Goal: Transaction & Acquisition: Register for event/course

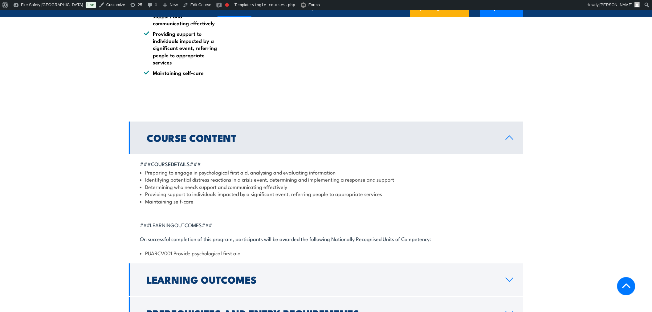
scroll to position [684, 0]
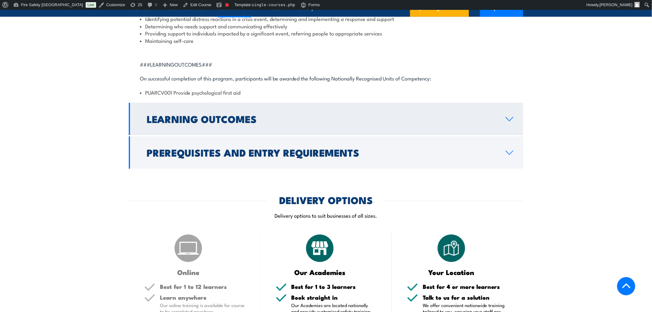
click at [220, 123] on h2 "Learning Outcomes" at bounding box center [321, 118] width 349 height 9
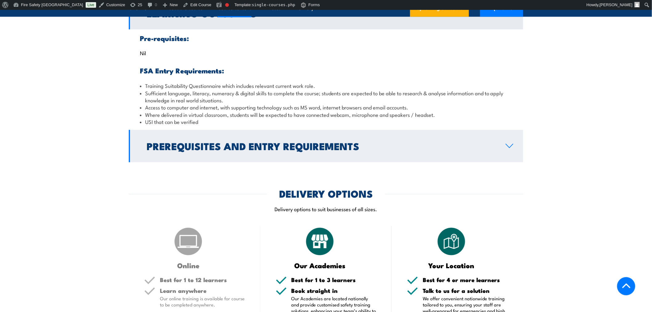
scroll to position [682, 0]
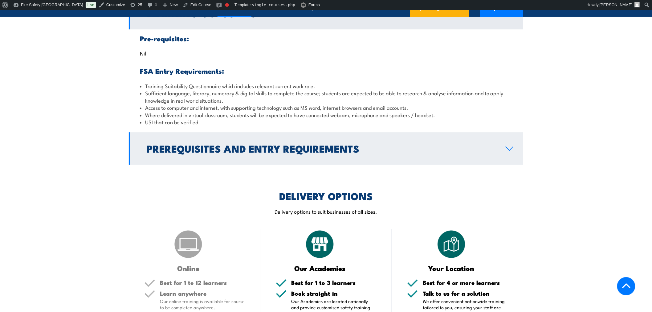
click at [225, 152] on h2 "Prerequisites and Entry Requirements" at bounding box center [321, 148] width 349 height 9
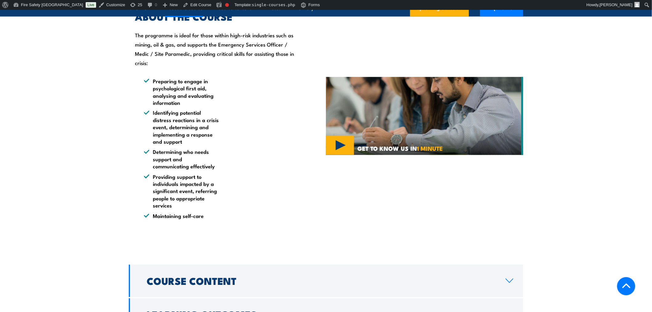
scroll to position [511, 0]
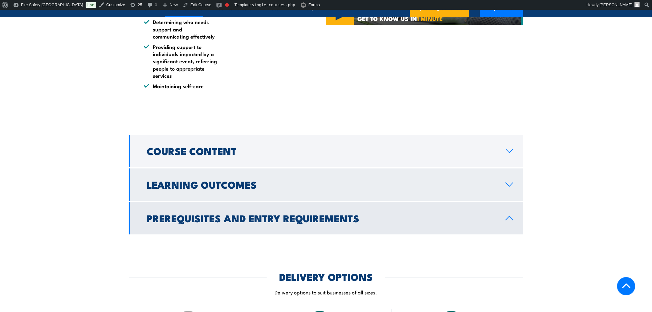
click at [203, 201] on link "Learning Outcomes" at bounding box center [326, 184] width 394 height 32
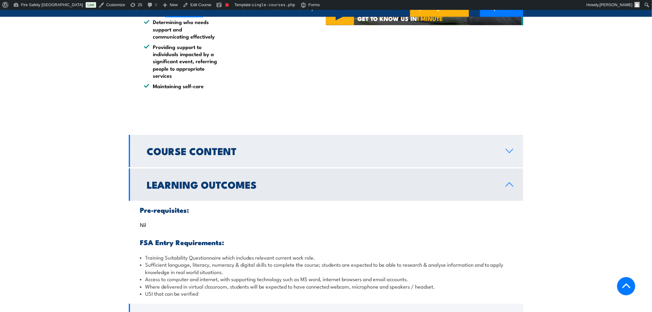
click at [227, 155] on h2 "Course Content" at bounding box center [321, 150] width 349 height 9
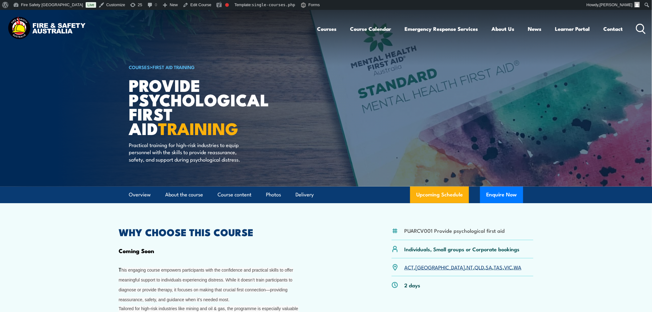
scroll to position [171, 0]
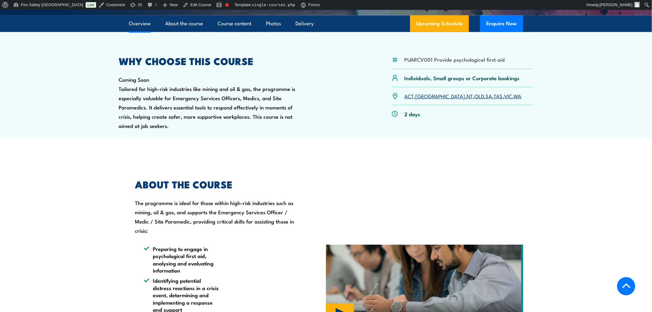
click at [336, 199] on div "GET TO KNOW US IN 1 MINUTE" at bounding box center [424, 283] width 197 height 239
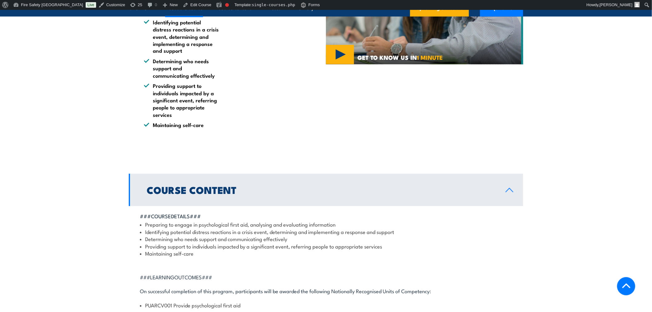
scroll to position [513, 0]
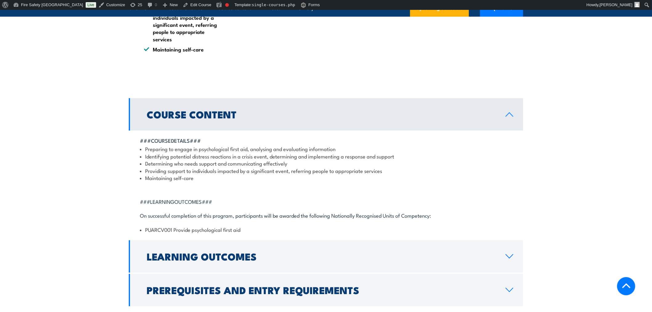
click at [91, 138] on section "Course Content ###COURSEDETAILS### Preparing to engage in psychological first a…" at bounding box center [326, 202] width 652 height 208
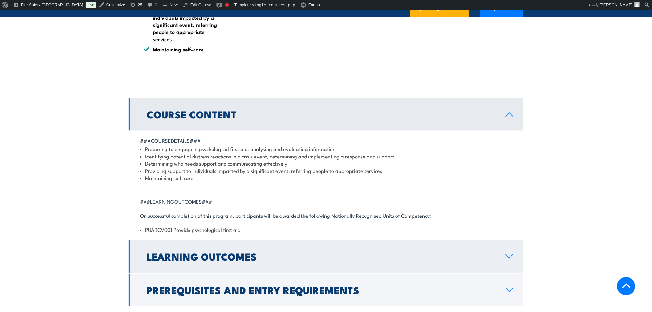
click at [362, 254] on link "Learning Outcomes" at bounding box center [326, 256] width 394 height 32
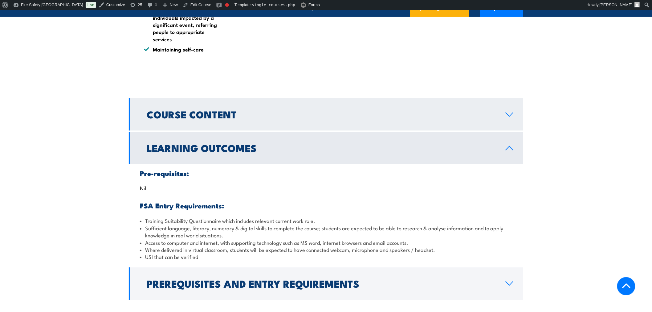
click at [288, 128] on link "Course Content" at bounding box center [326, 114] width 394 height 32
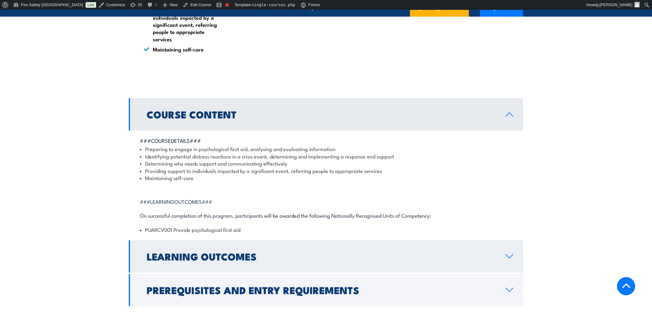
click at [355, 260] on h2 "Learning Outcomes" at bounding box center [321, 256] width 349 height 9
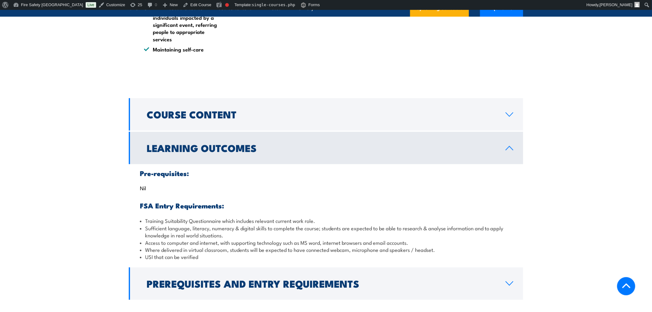
click at [63, 155] on section "Course Content ###COURSEDETAILS### Preparing to engage in psychological first a…" at bounding box center [326, 198] width 652 height 201
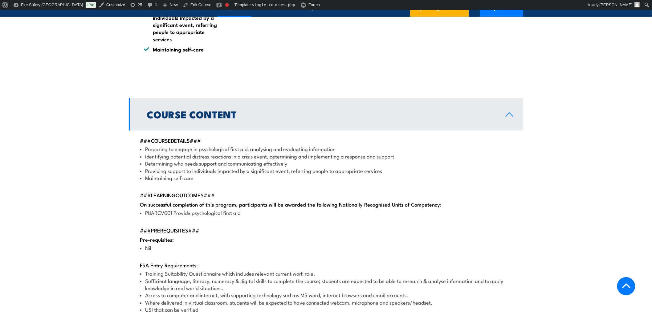
scroll to position [684, 0]
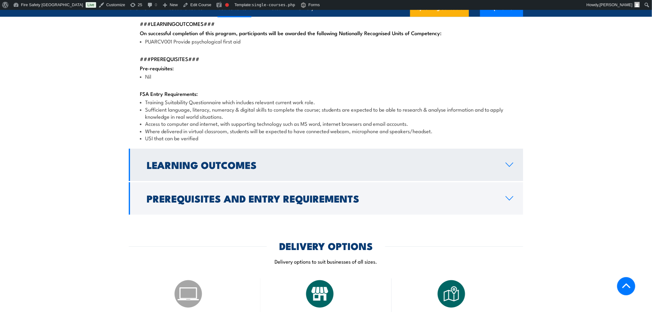
click at [330, 168] on h2 "Learning Outcomes" at bounding box center [321, 164] width 349 height 9
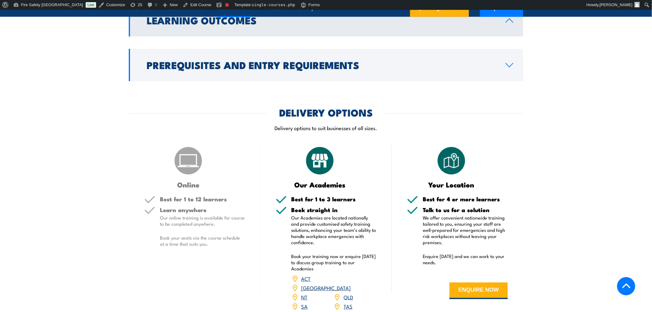
scroll to position [469, 0]
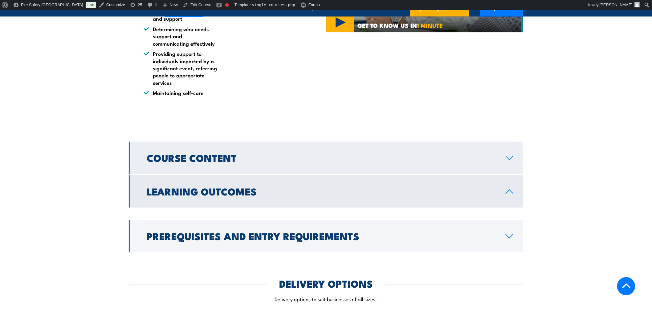
click at [191, 162] on h2 "Course Content" at bounding box center [321, 157] width 349 height 9
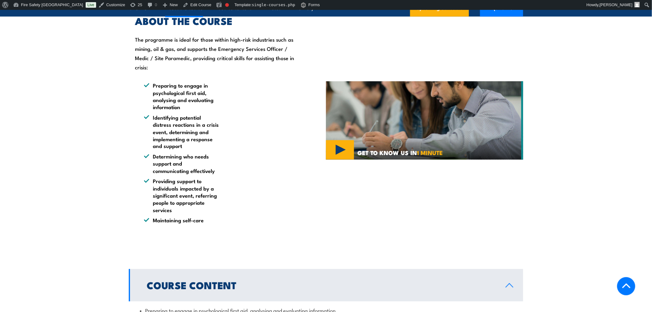
scroll to position [513, 0]
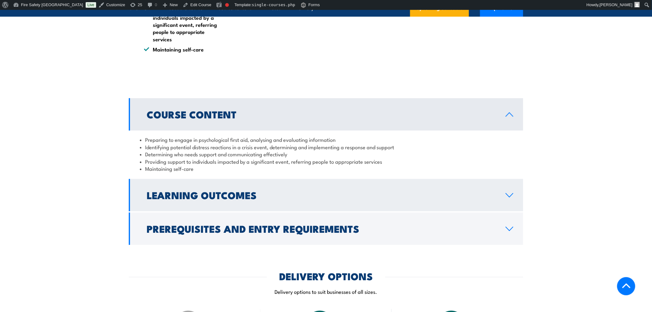
click at [404, 189] on link "Learning Outcomes" at bounding box center [326, 195] width 394 height 32
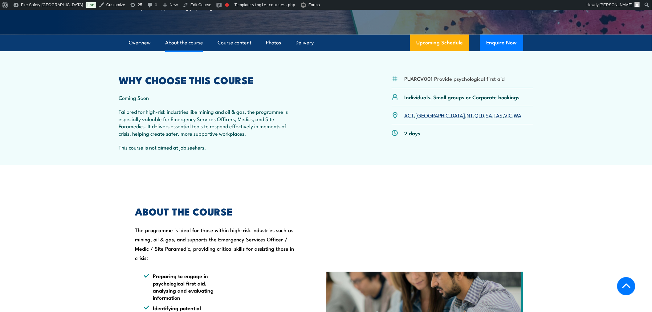
scroll to position [0, 0]
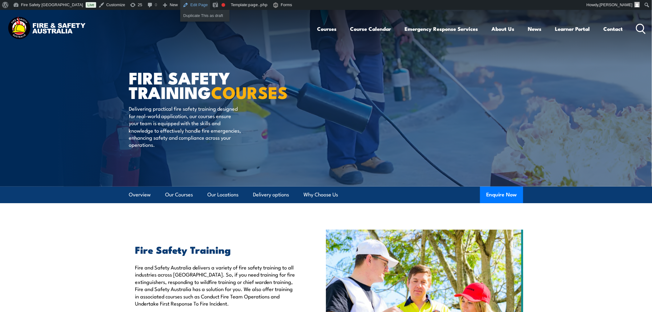
click at [180, 5] on link "Edit Page" at bounding box center [195, 5] width 30 height 10
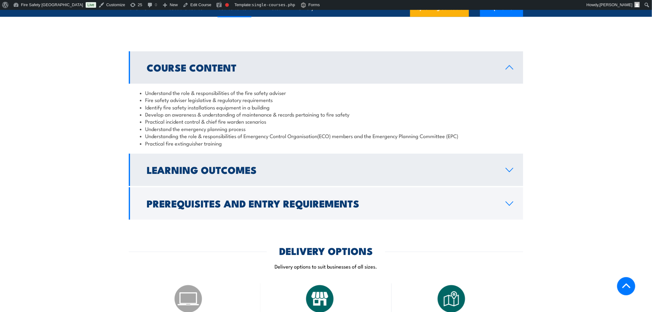
scroll to position [342, 0]
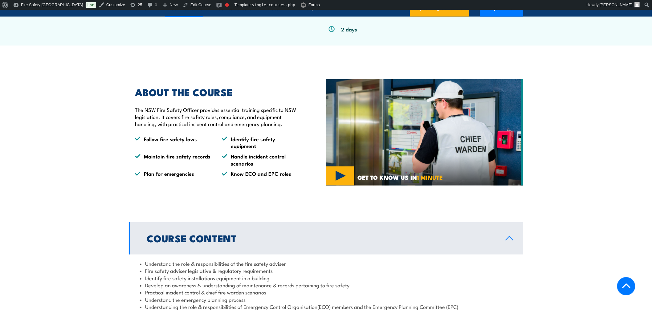
click at [211, 234] on h2 "Course Content" at bounding box center [321, 238] width 349 height 9
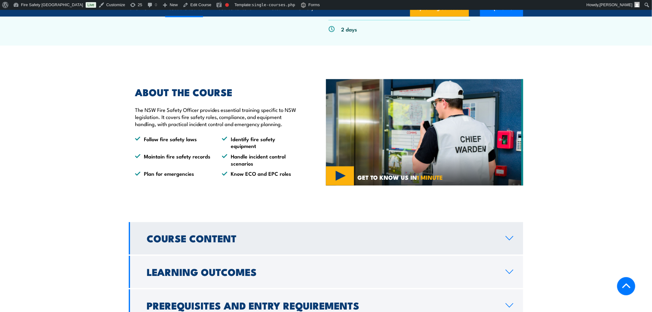
scroll to position [513, 0]
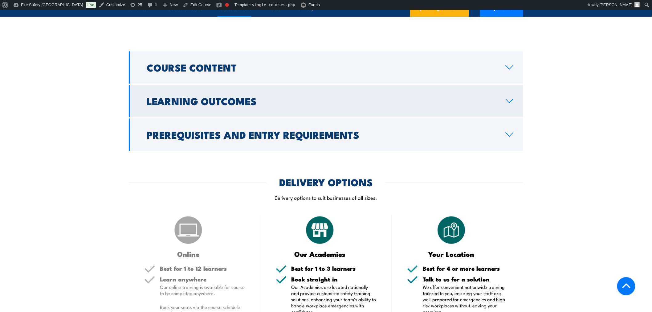
click at [236, 98] on h2 "Learning Outcomes" at bounding box center [321, 100] width 349 height 9
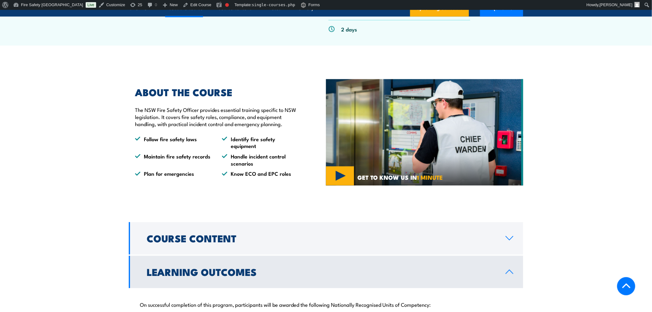
scroll to position [171, 0]
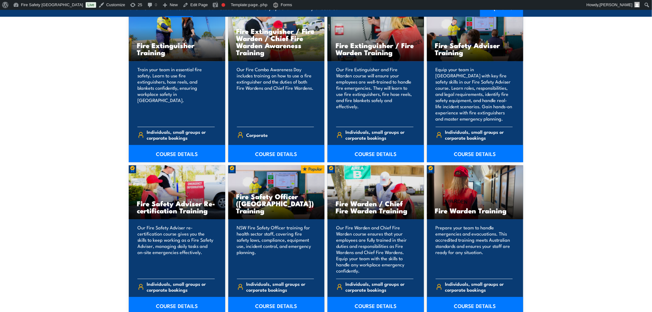
scroll to position [855, 0]
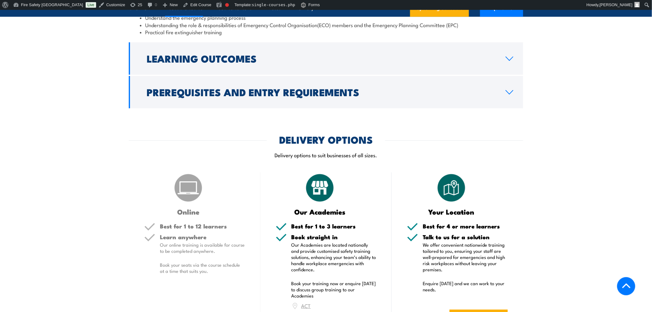
scroll to position [855, 0]
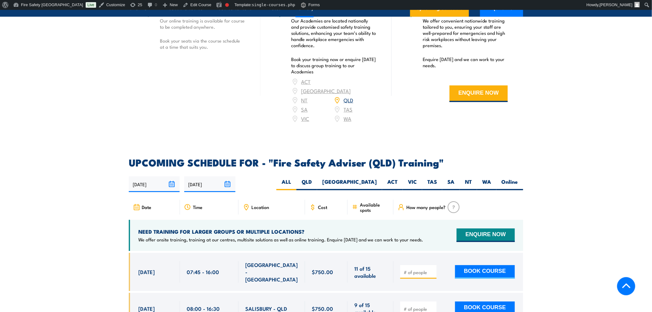
click at [420, 271] on input "number" at bounding box center [419, 272] width 31 height 6
type input "1"
click at [461, 272] on button "BOOK COURSE" at bounding box center [485, 272] width 60 height 14
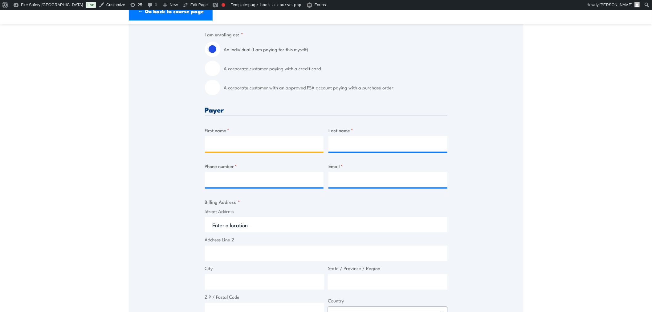
click at [276, 146] on input "First name *" at bounding box center [264, 143] width 119 height 15
type input ";"
type input "[PERSON_NAME]"
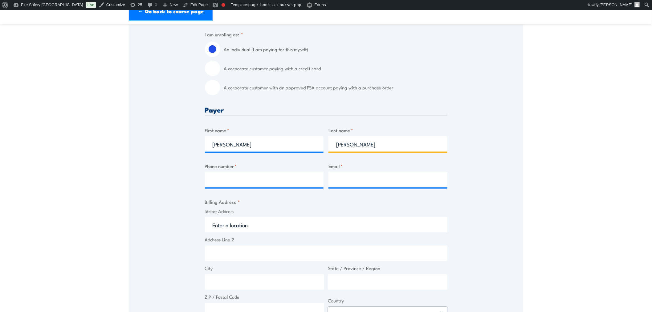
type input "[PERSON_NAME]"
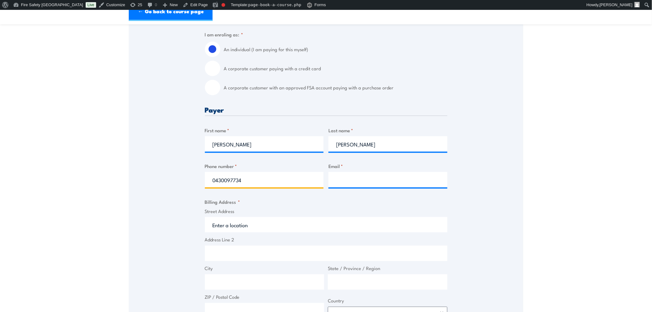
type input "0430097734"
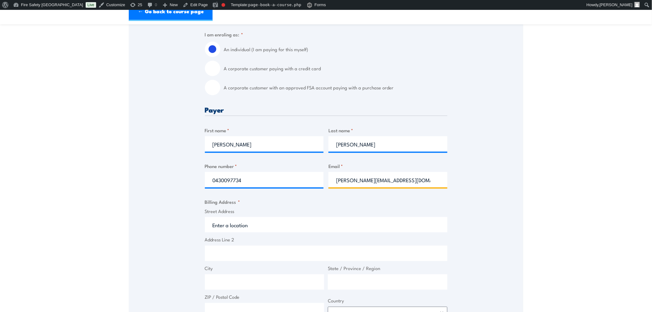
type input "[PERSON_NAME][EMAIL_ADDRESS][DOMAIN_NAME]"
click at [290, 225] on input "Street Address" at bounding box center [326, 224] width 242 height 15
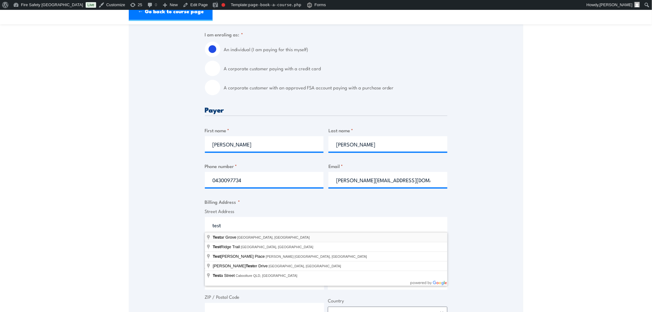
type input "Testar Grove, [GEOGRAPHIC_DATA], [GEOGRAPHIC_DATA]"
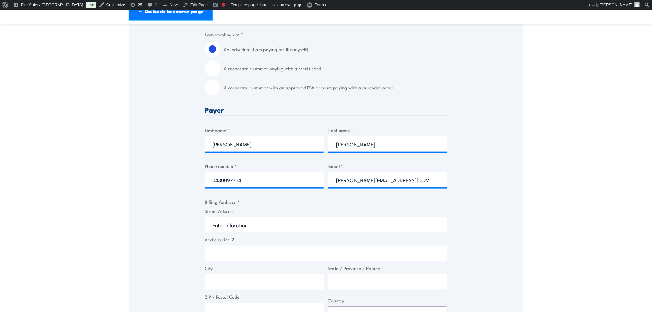
type input "Testar Grove"
type input "Caulfield North"
type input "Victoria"
type input "3161"
select select "[GEOGRAPHIC_DATA]"
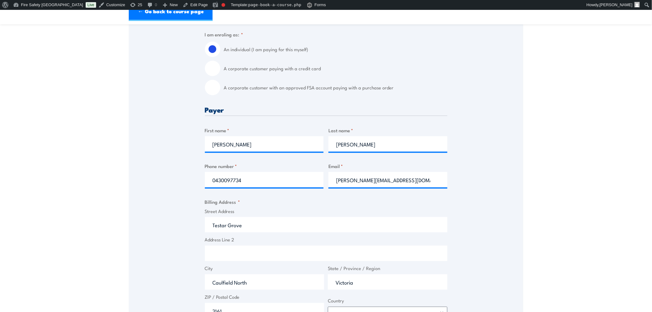
click at [368, 284] on input "Victoria" at bounding box center [388, 281] width 120 height 15
click at [546, 245] on section "Fire Safety Adviser (QLD) Training 07:45 1 CALL "" at bounding box center [326, 207] width 652 height 674
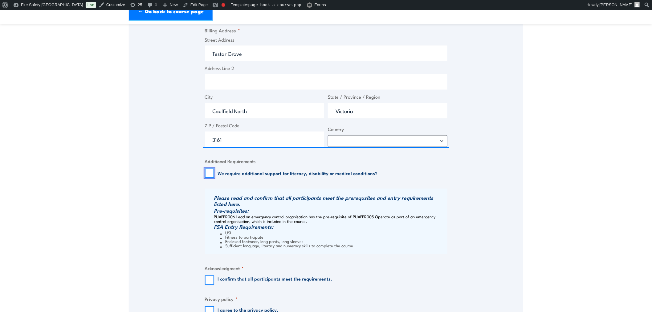
click at [209, 172] on input "We require additional support for literacy, disability or medical conditions?" at bounding box center [209, 172] width 9 height 9
checkbox input "false"
click at [203, 275] on div "Speak to a specialist CALL [PHONE_NUMBER] CALL [PHONE_NUMBER] " * " indicates r…" at bounding box center [326, 52] width 394 height 554
click at [211, 283] on input "I confirm that all participants meet the requirements." at bounding box center [209, 279] width 9 height 9
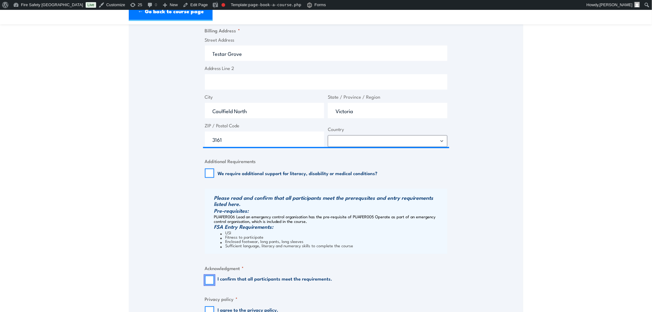
checkbox input "true"
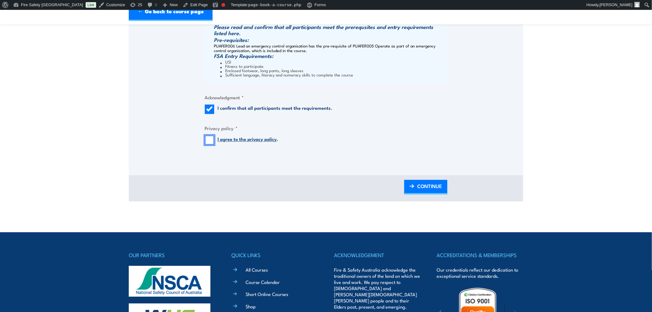
click at [209, 137] on input "I agree to the privacy policy ." at bounding box center [209, 139] width 9 height 9
checkbox input "true"
click at [427, 187] on span "CONTINUE" at bounding box center [429, 186] width 25 height 16
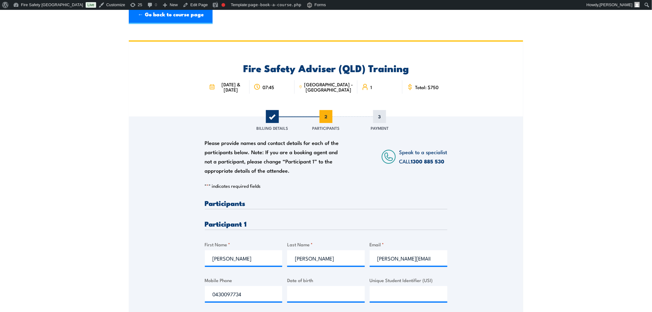
scroll to position [0, 0]
click at [514, 201] on div "Please provide names and contact details for each of the participants below. No…" at bounding box center [326, 216] width 394 height 198
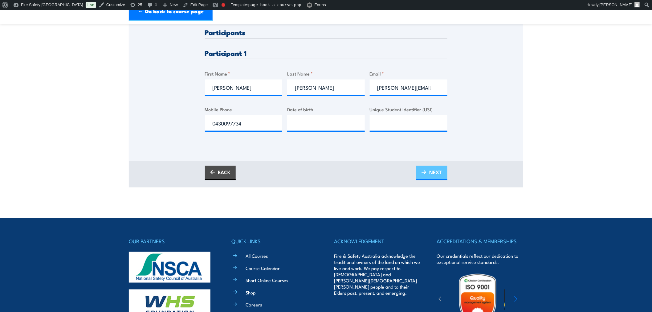
click at [433, 172] on span "NEXT" at bounding box center [435, 172] width 13 height 16
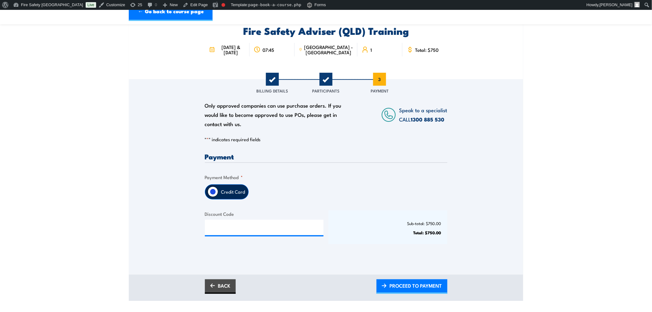
scroll to position [49, 0]
